Goal: Task Accomplishment & Management: Complete application form

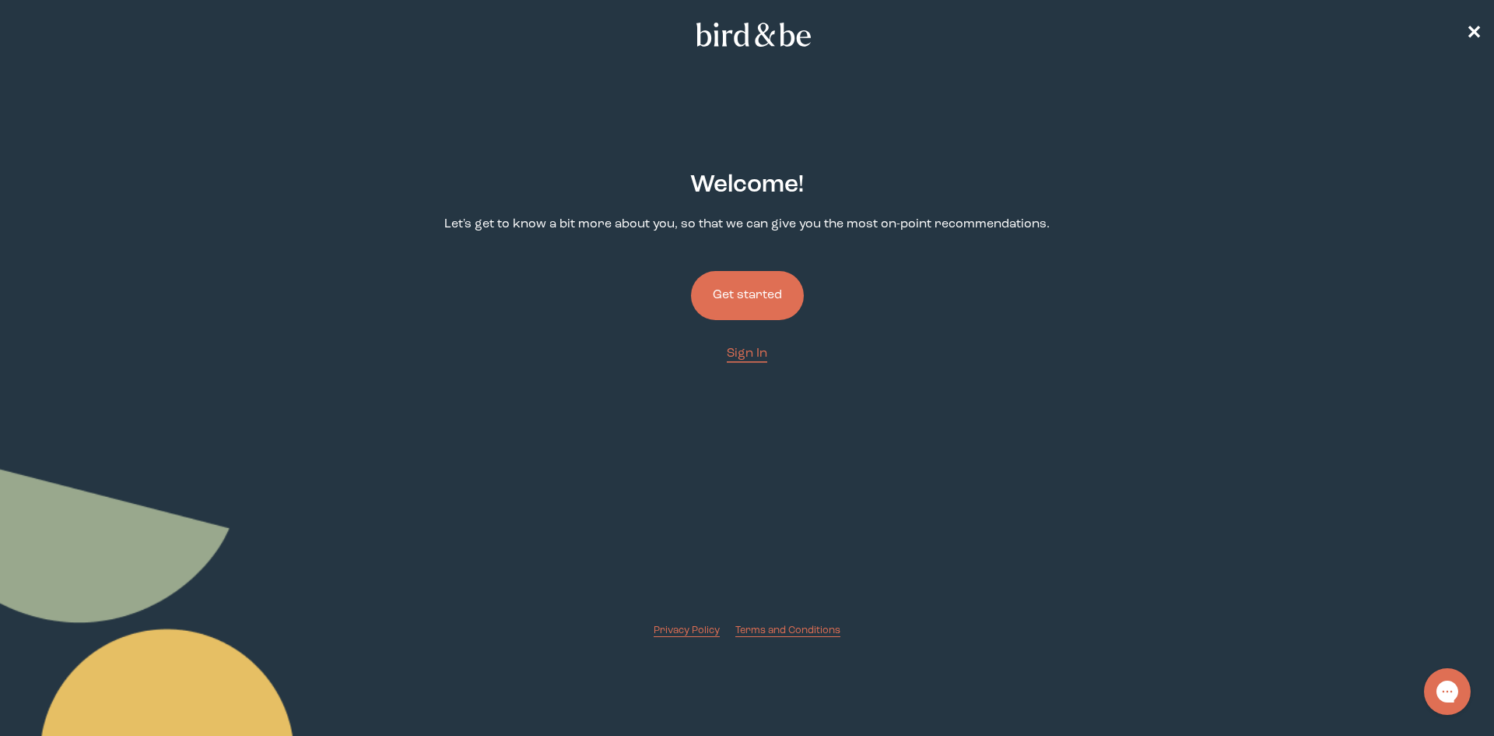
click at [743, 304] on button "Get started" at bounding box center [747, 295] width 113 height 49
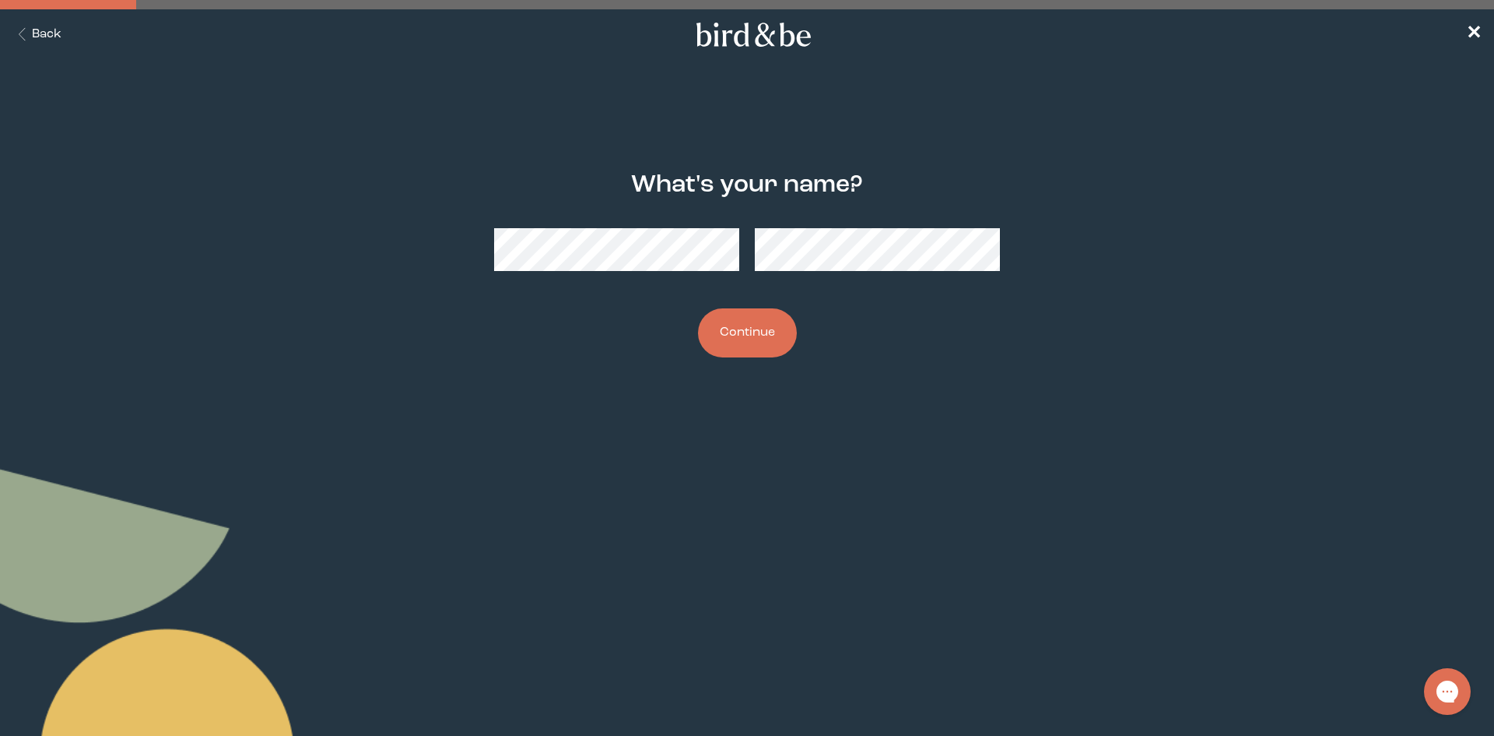
click at [764, 314] on button "Continue" at bounding box center [747, 332] width 99 height 49
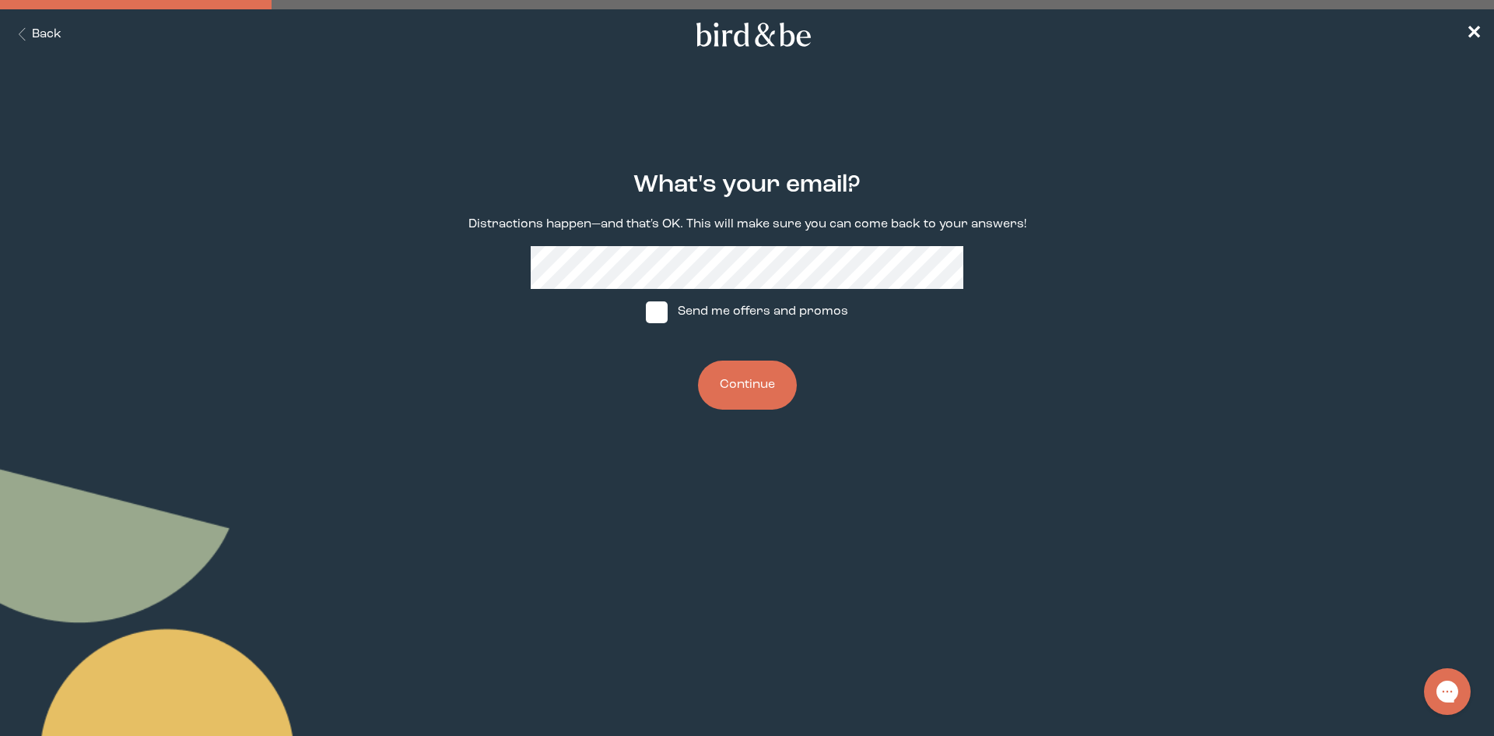
click at [644, 308] on label "Send me offers and promos" at bounding box center [747, 312] width 232 height 47
click at [645, 311] on input "Send me offers and promos" at bounding box center [645, 311] width 1 height 1
checkbox input "true"
click at [757, 380] on button "Continue" at bounding box center [747, 384] width 99 height 49
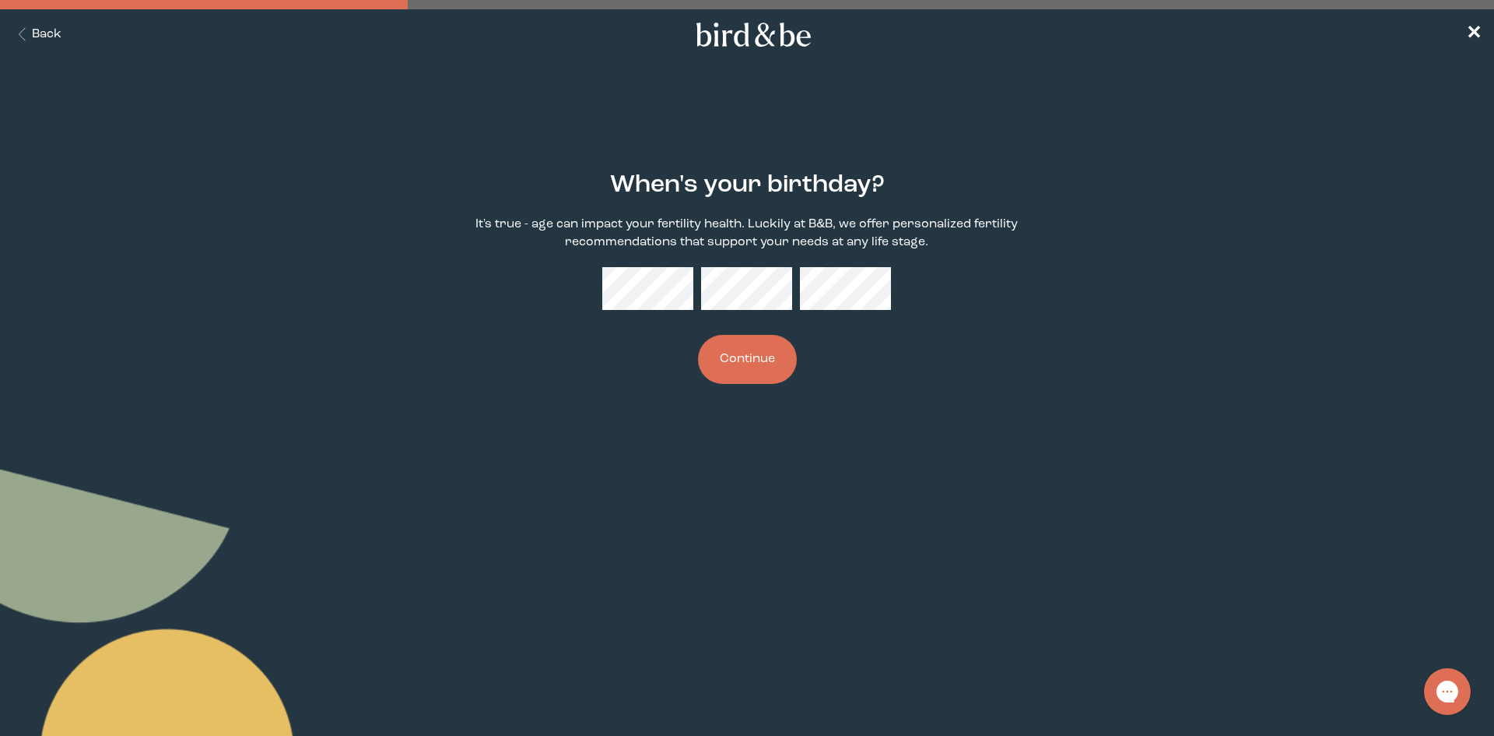
click at [743, 367] on button "Continue" at bounding box center [747, 359] width 99 height 49
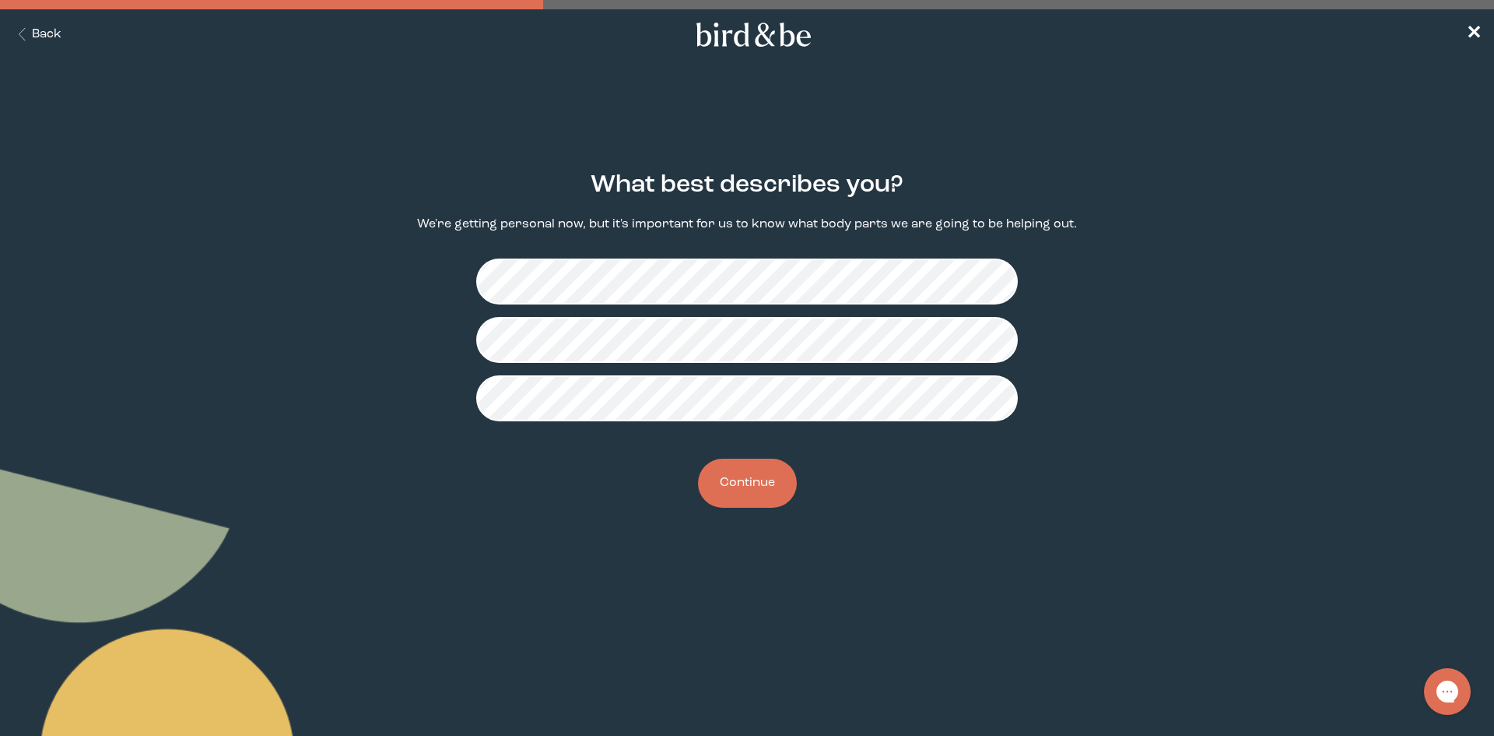
click at [776, 472] on button "Continue" at bounding box center [747, 482] width 99 height 49
click at [753, 500] on button "Continue" at bounding box center [747, 482] width 99 height 49
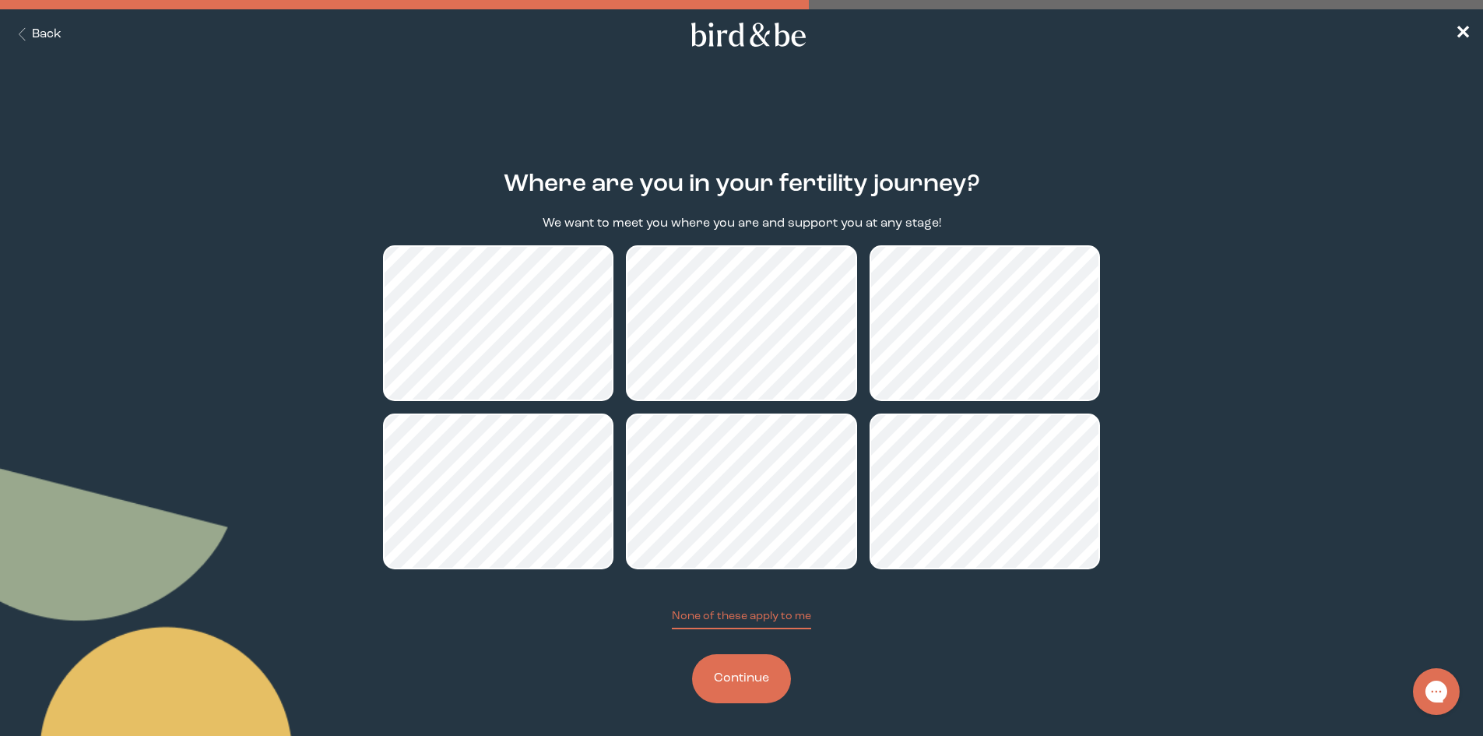
click at [769, 695] on button "Continue" at bounding box center [741, 678] width 99 height 49
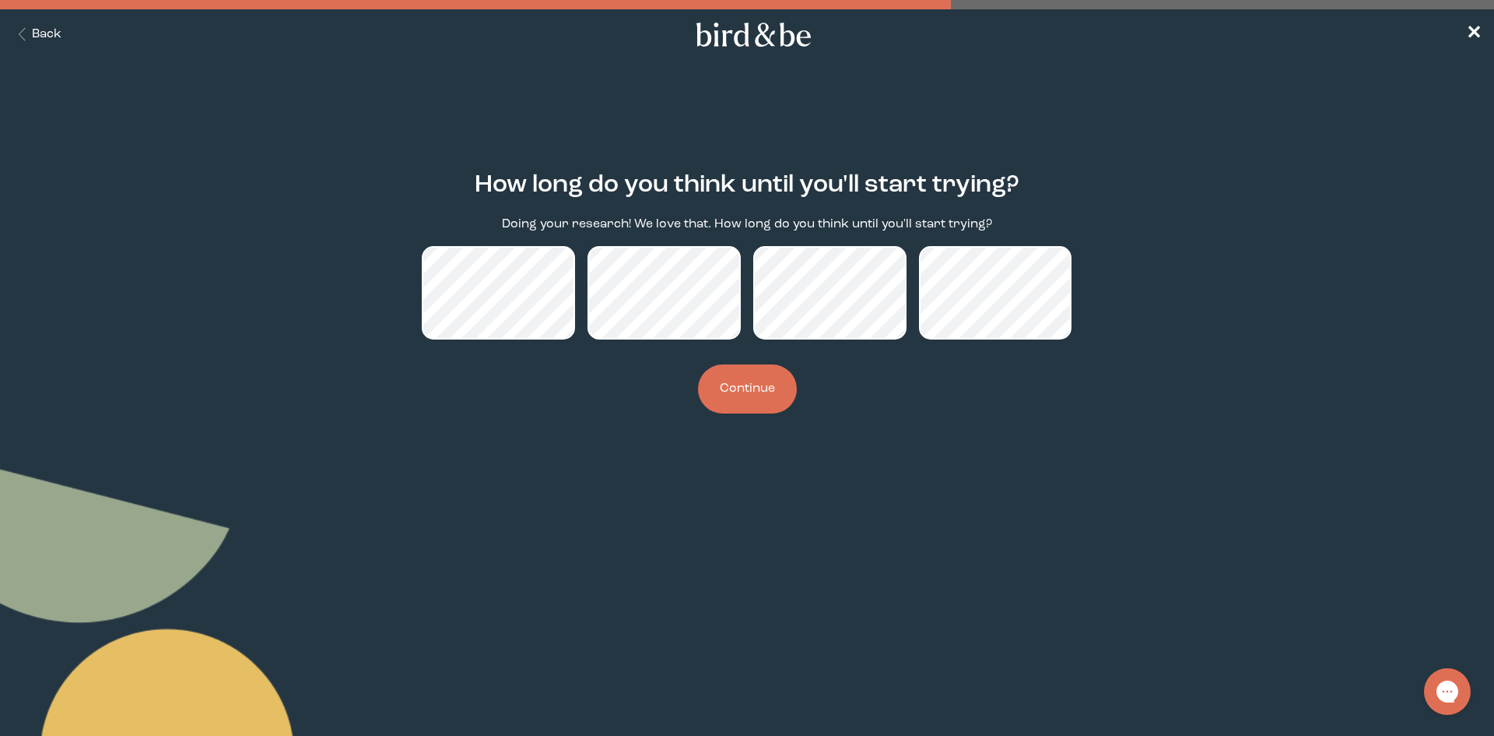
click at [728, 401] on button "Continue" at bounding box center [747, 388] width 99 height 49
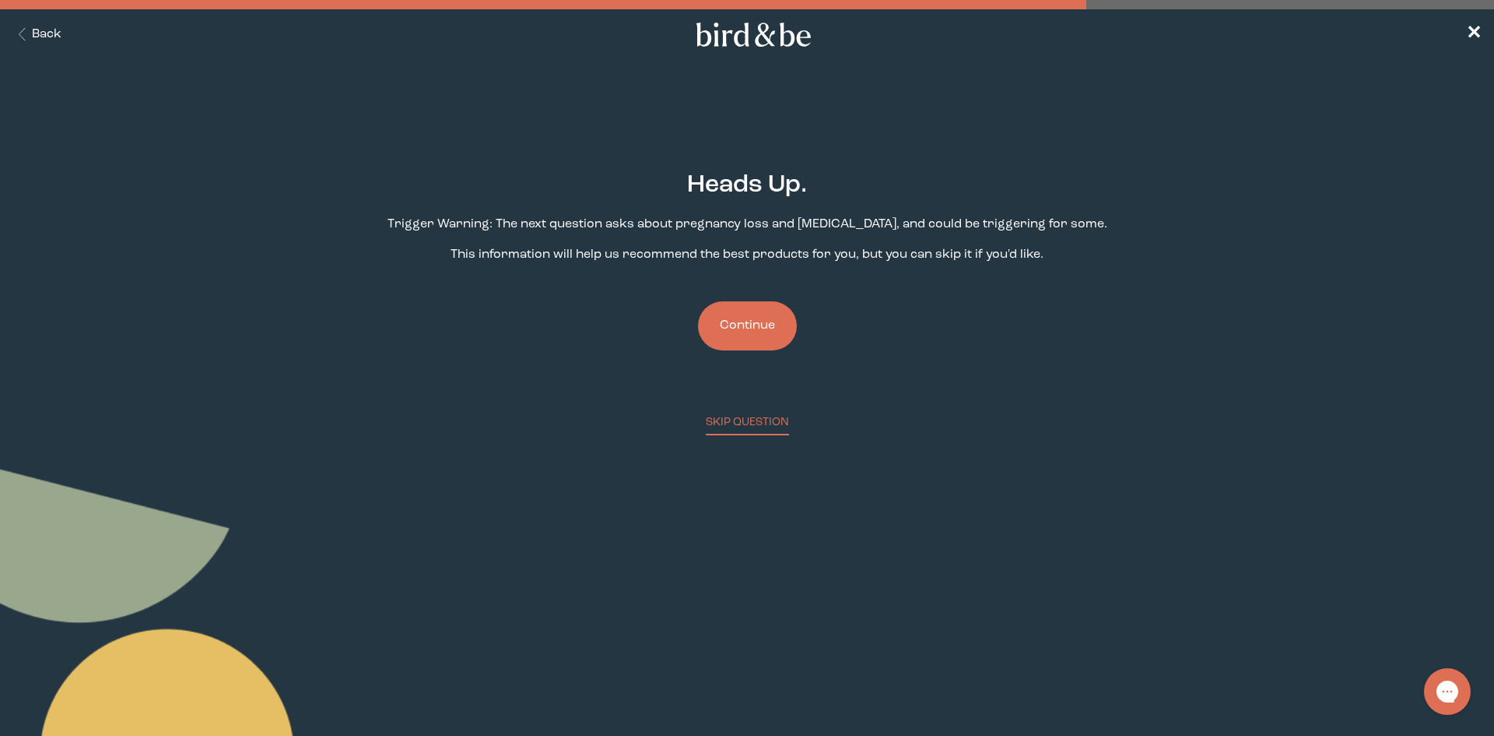
click at [753, 335] on button "Continue" at bounding box center [747, 325] width 99 height 49
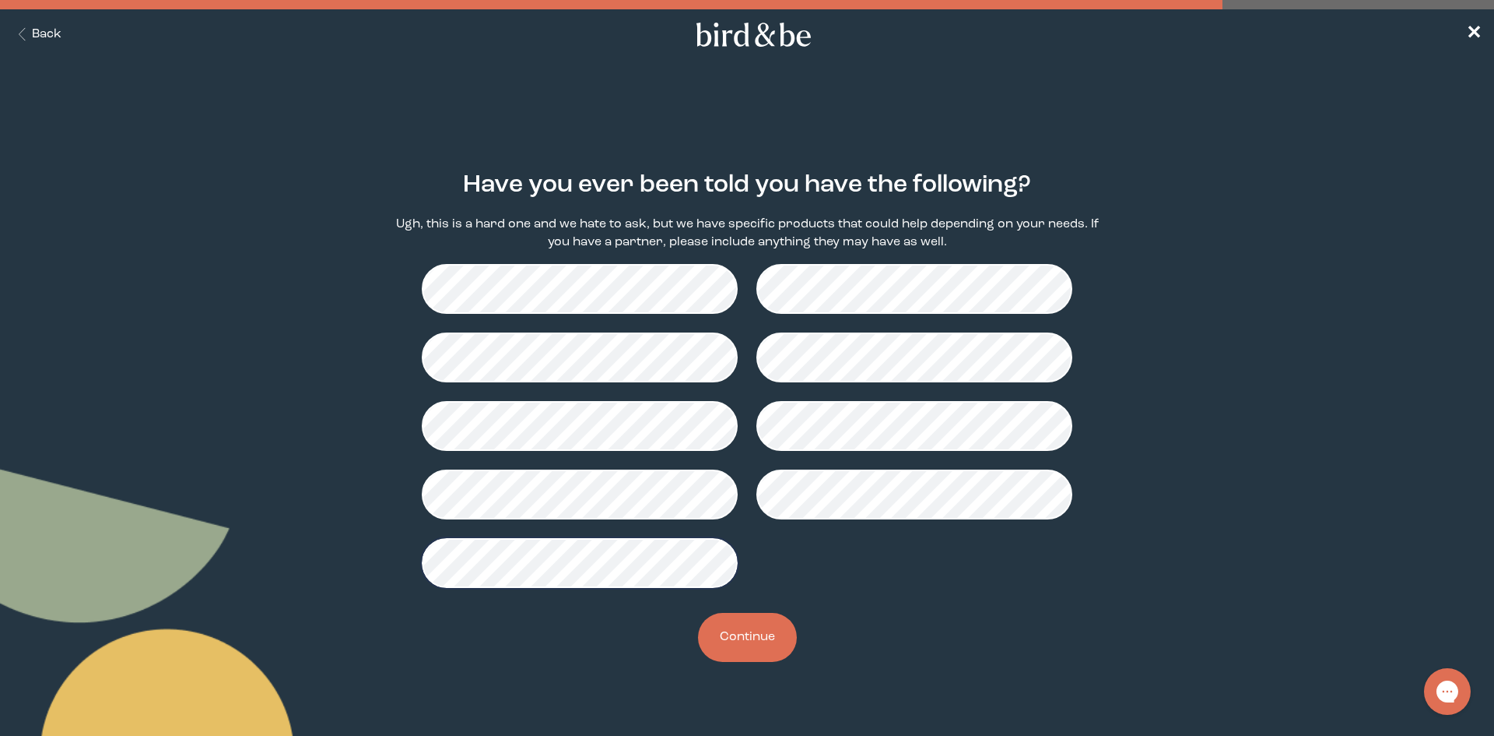
click at [784, 639] on button "Continue" at bounding box center [747, 637] width 99 height 49
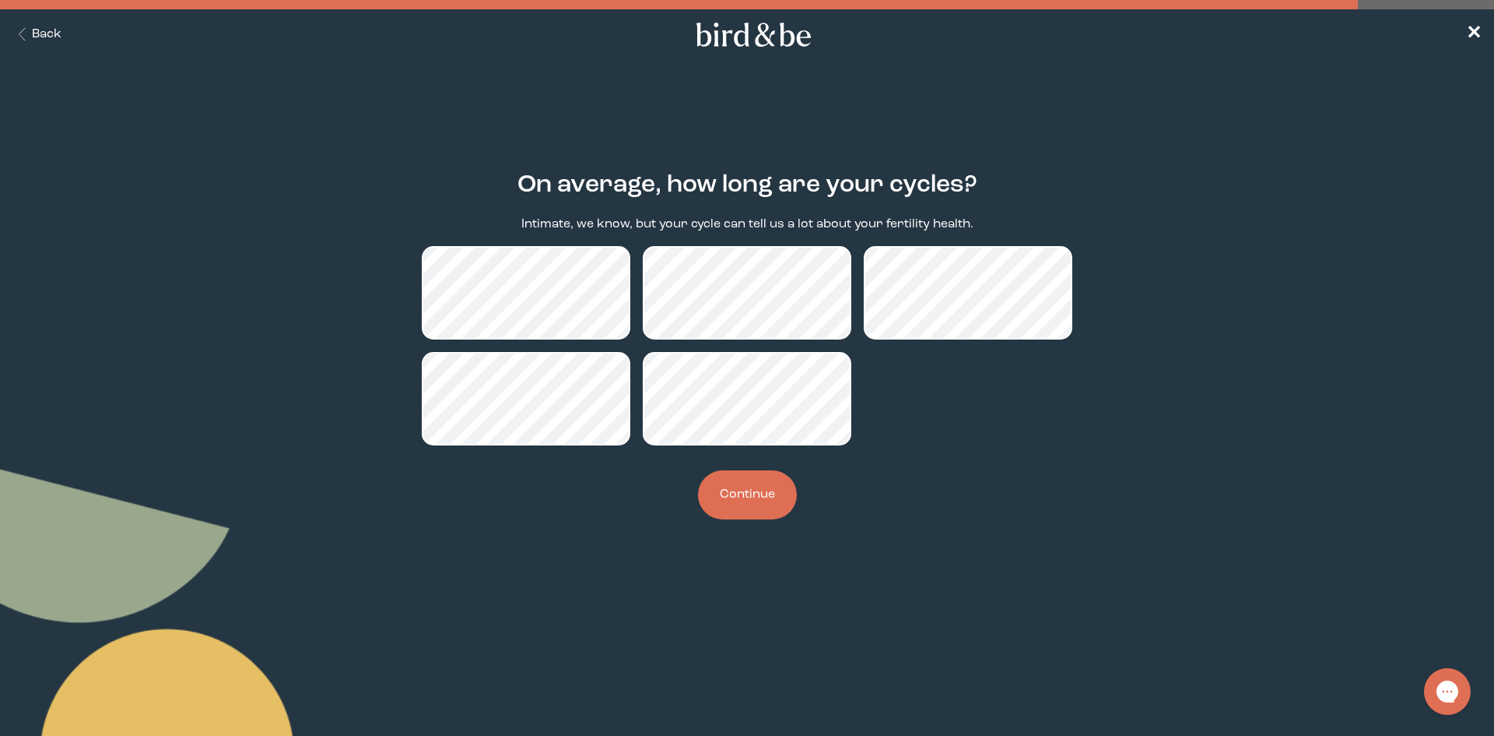
click at [751, 489] on button "Continue" at bounding box center [747, 494] width 99 height 49
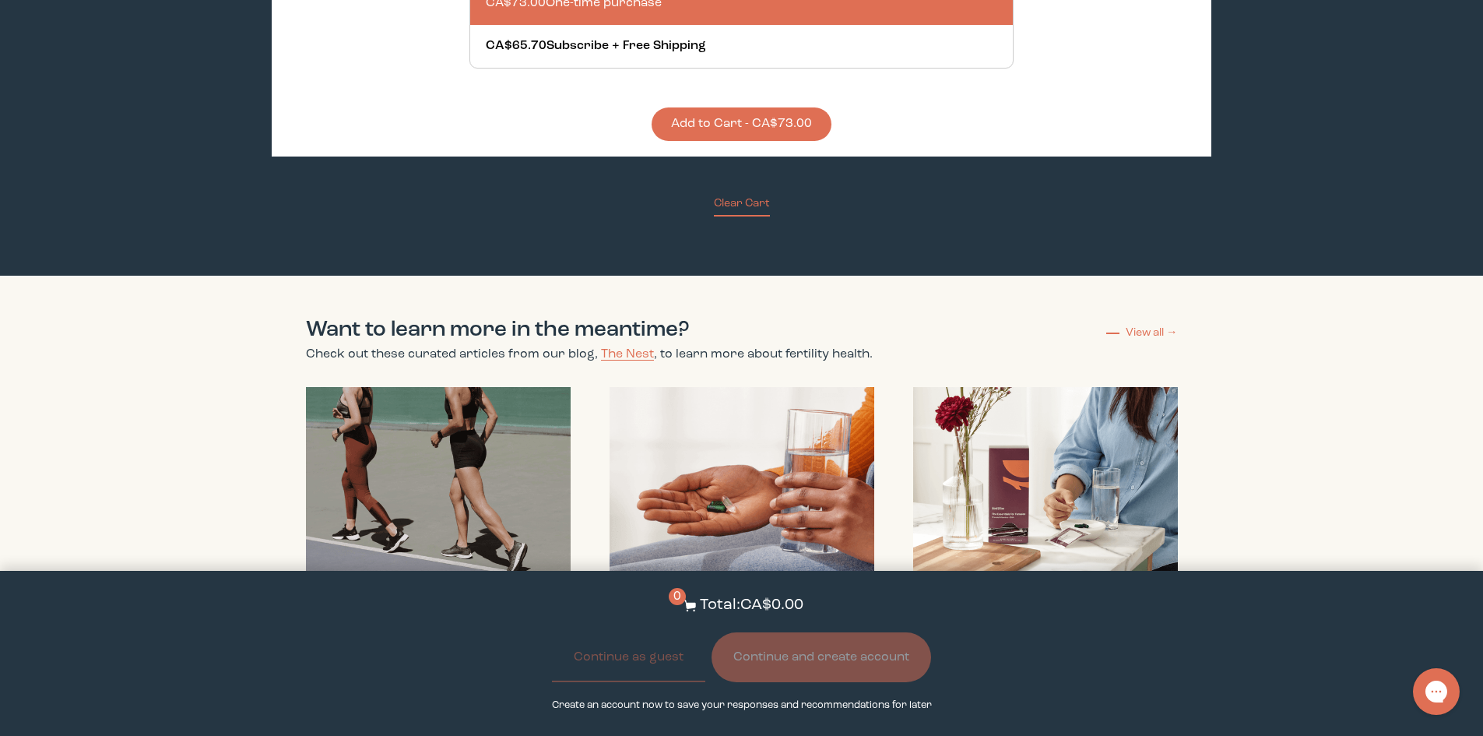
scroll to position [3113, 0]
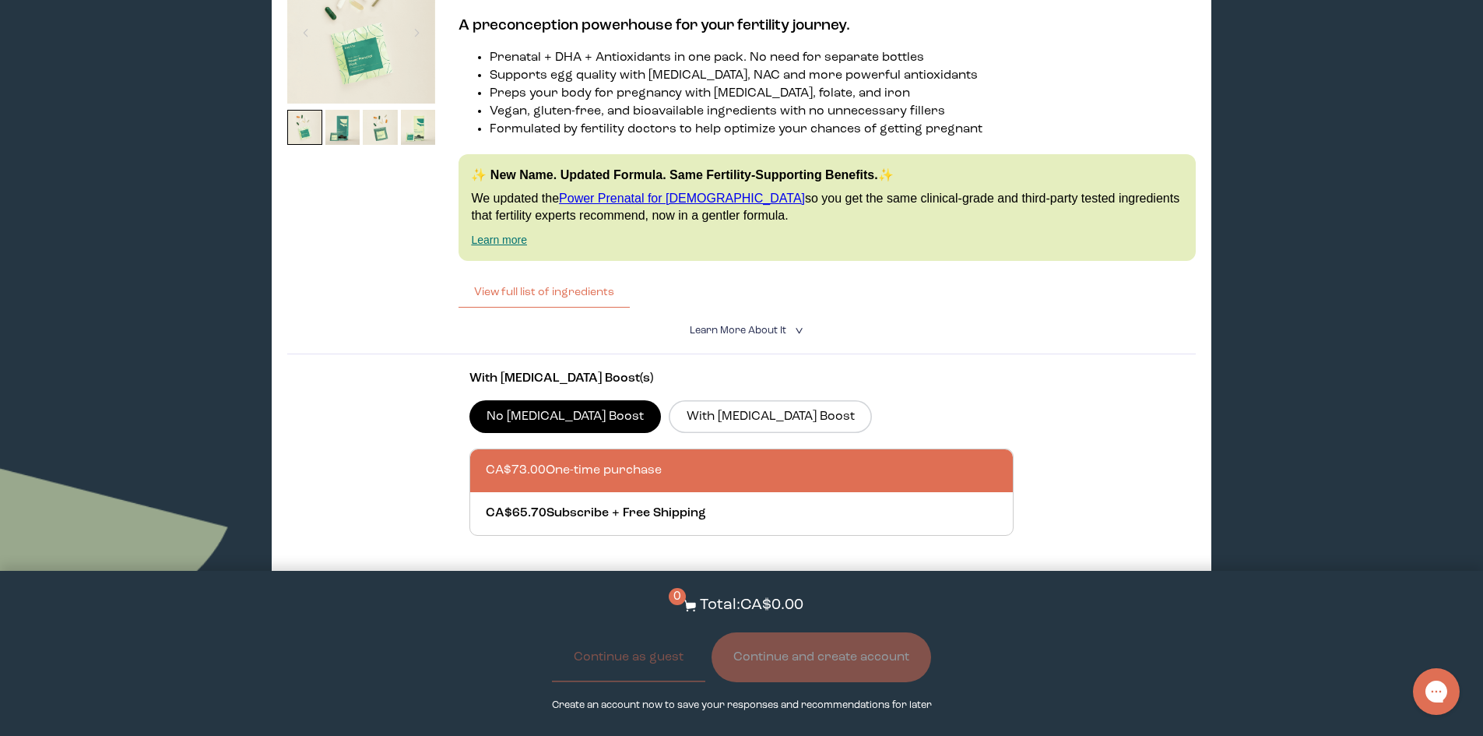
click at [754, 325] on span "Learn More About it" at bounding box center [738, 330] width 97 height 10
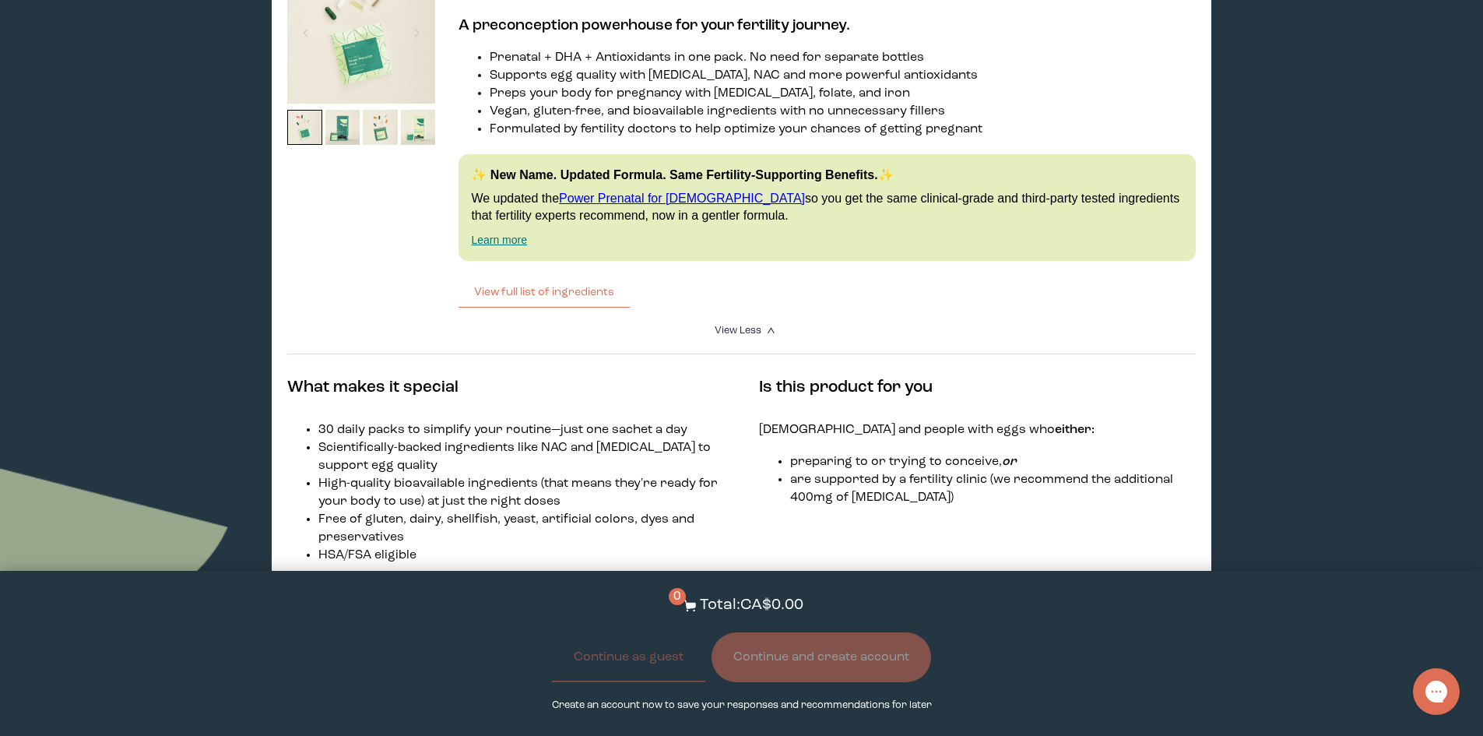
click at [754, 325] on span "View Less" at bounding box center [737, 330] width 47 height 10
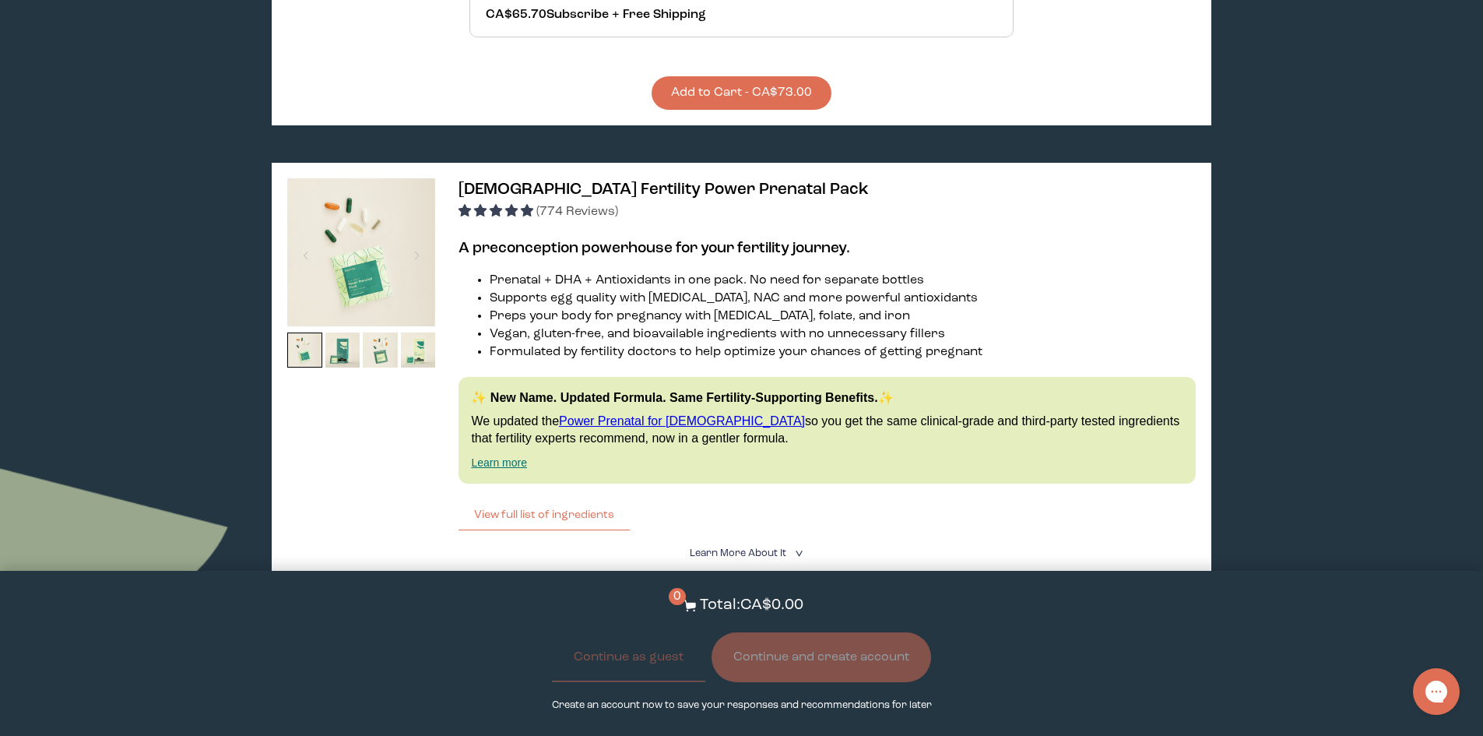
scroll to position [3191, 0]
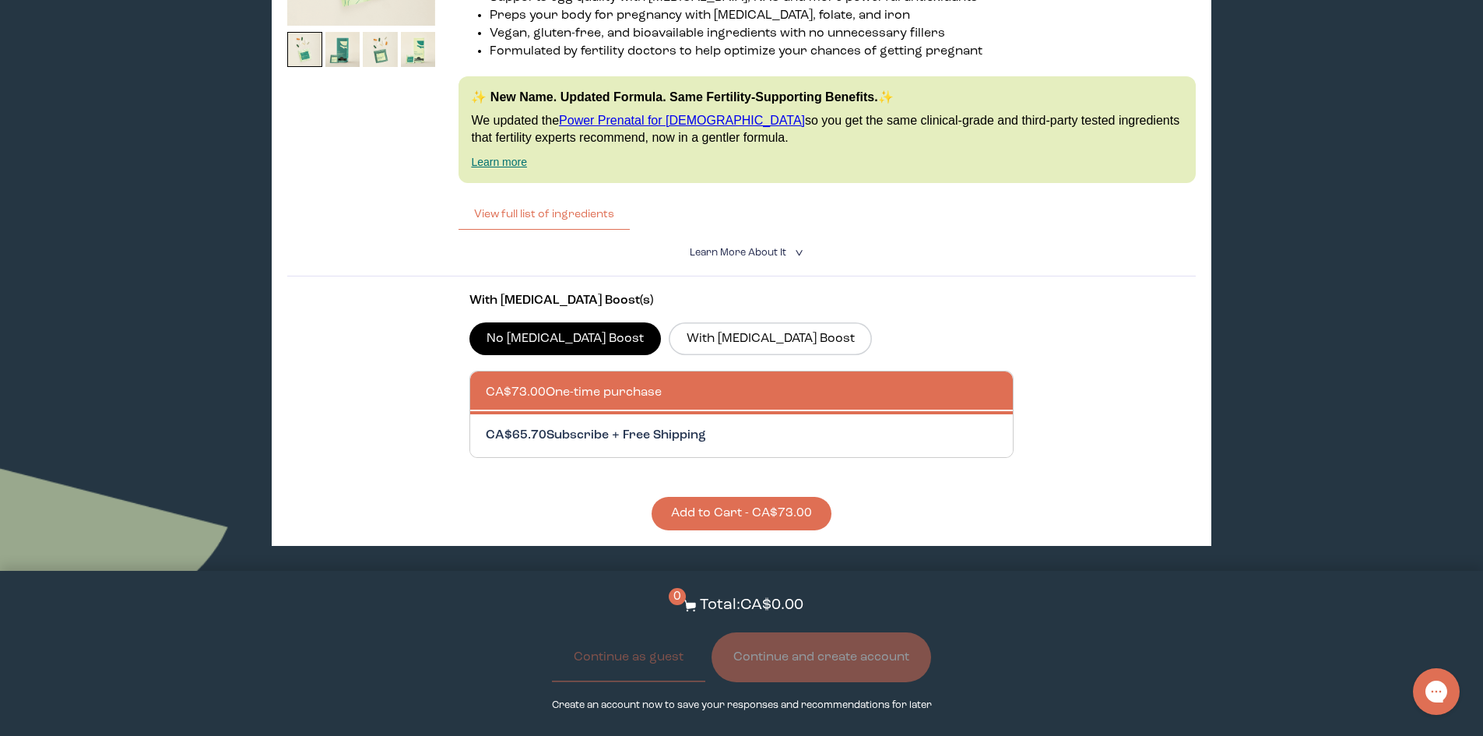
click at [772, 421] on div at bounding box center [757, 435] width 543 height 43
click at [486, 426] on input "CA$65.70 Subscribe + Free Shipping" at bounding box center [485, 426] width 1 height 1
radio input "true"
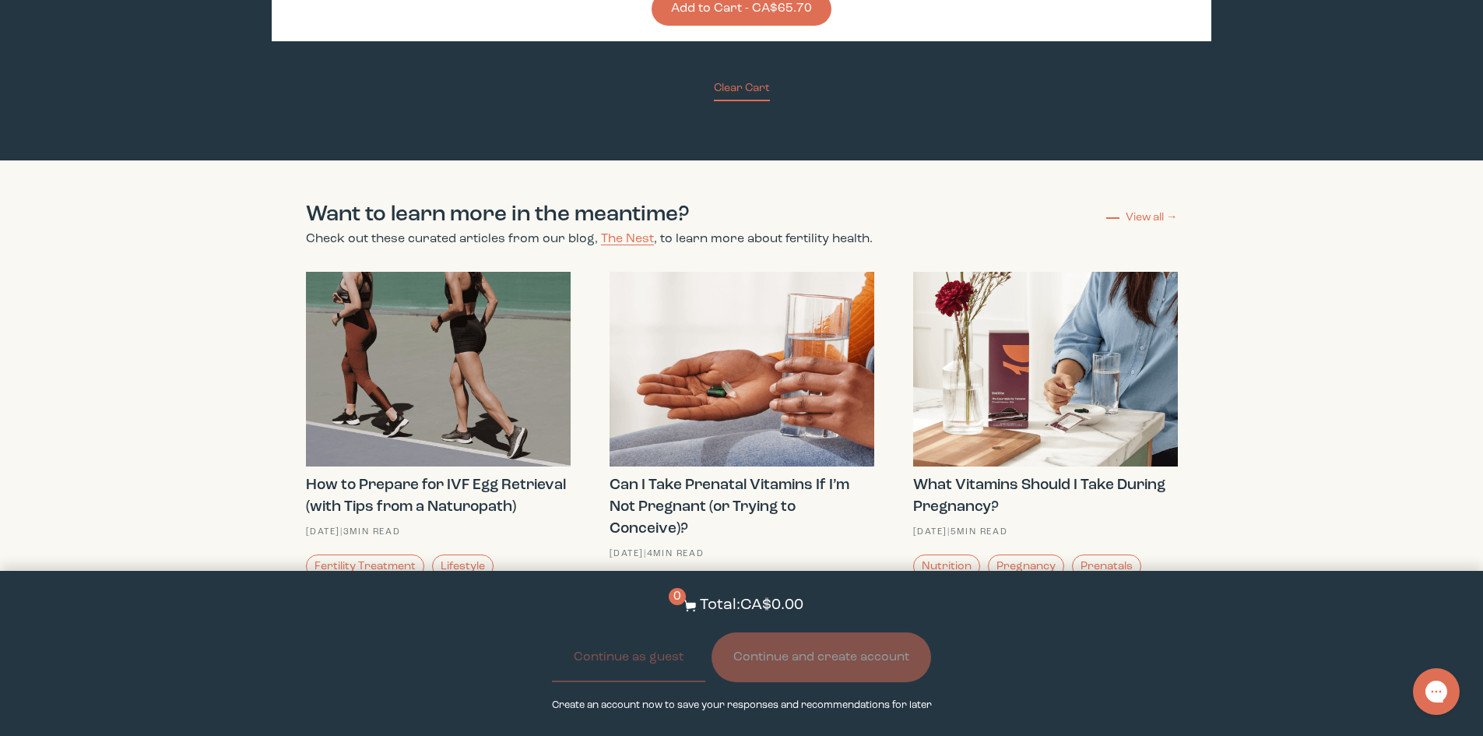
scroll to position [3807, 0]
